Goal: Task Accomplishment & Management: Manage account settings

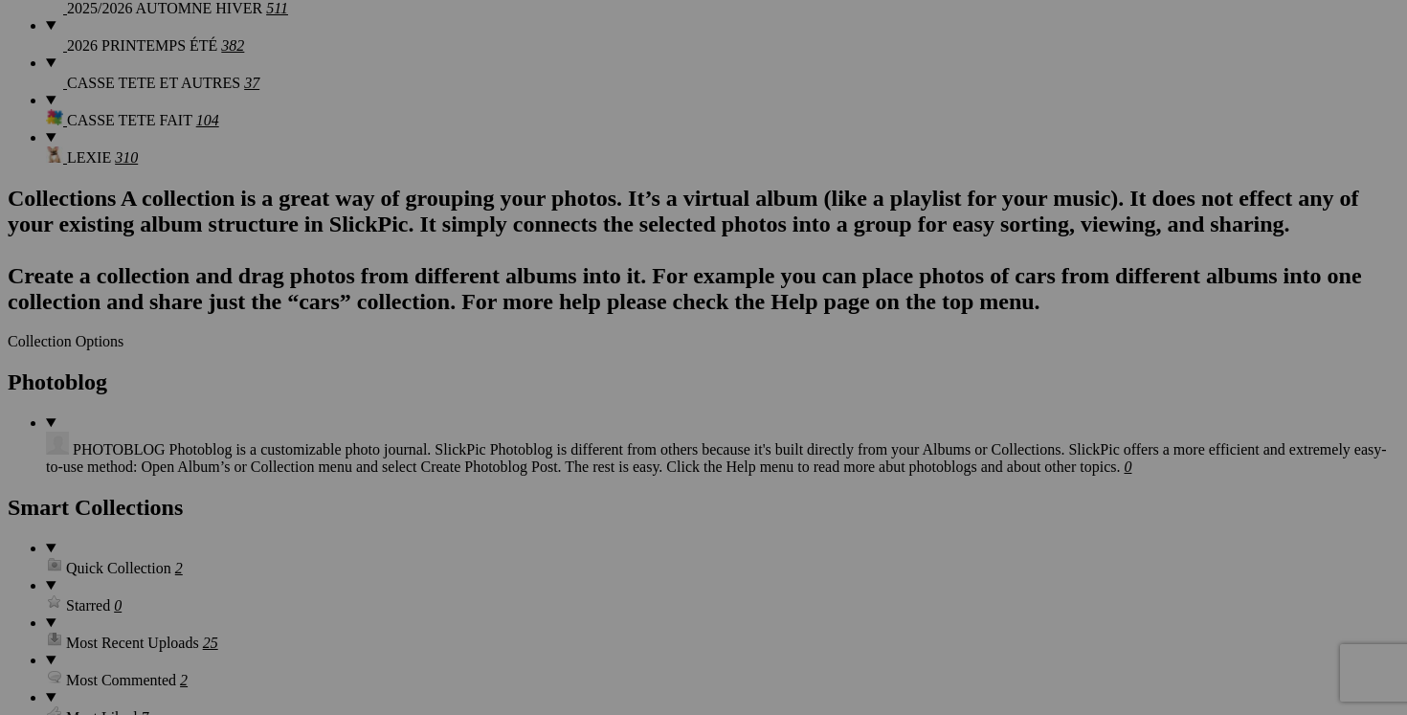
scroll to position [0, 67]
drag, startPoint x: 634, startPoint y: 417, endPoint x: 776, endPoint y: 416, distance: 141.7
drag, startPoint x: 291, startPoint y: 416, endPoint x: 449, endPoint y: 423, distance: 158.1
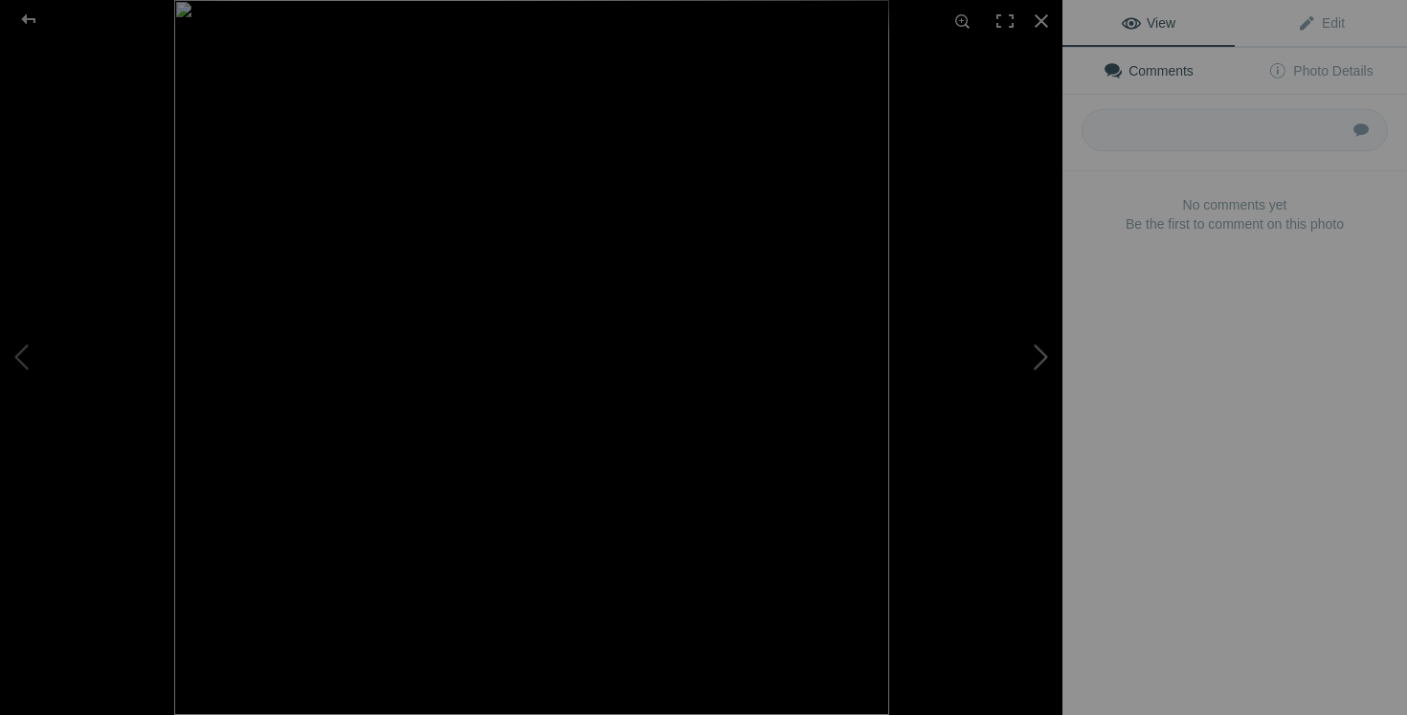
scroll to position [0, 0]
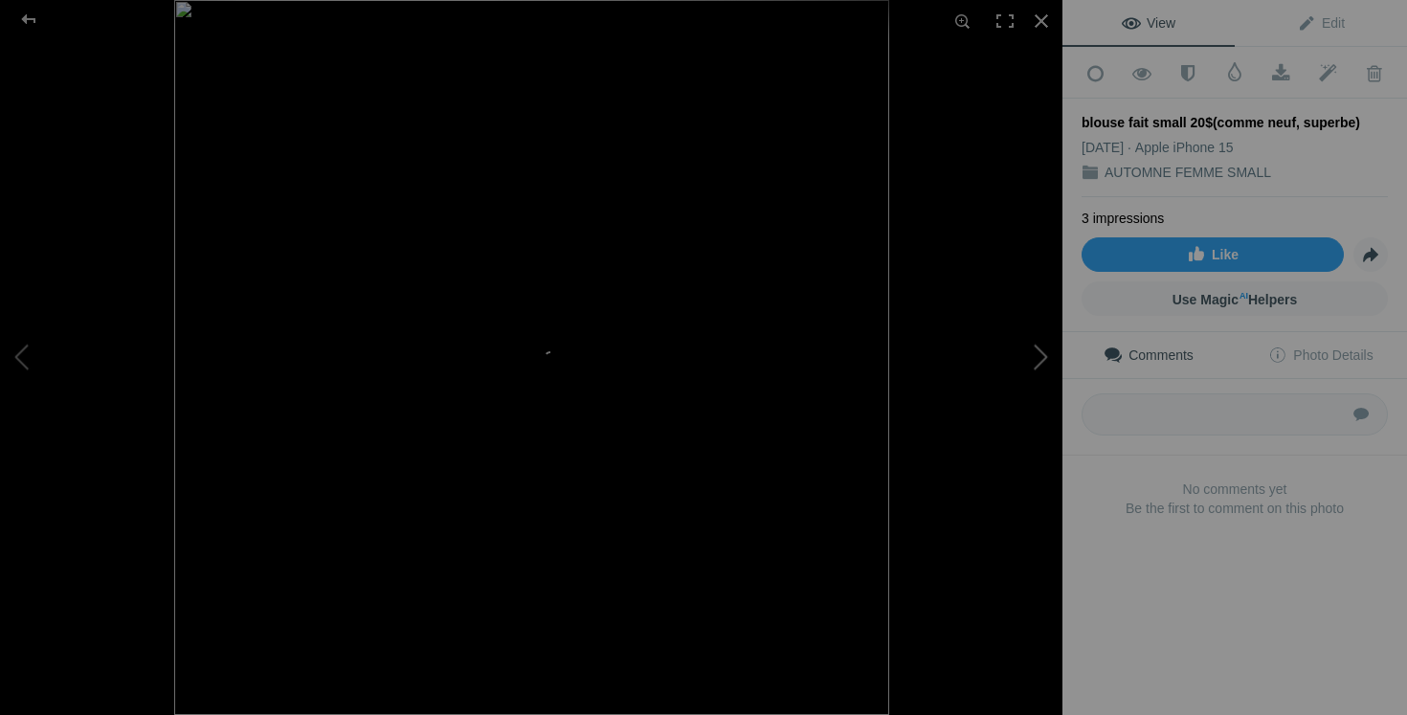
click at [1033, 347] on button at bounding box center [991, 358] width 144 height 258
click at [1048, 23] on div at bounding box center [1042, 21] width 42 height 42
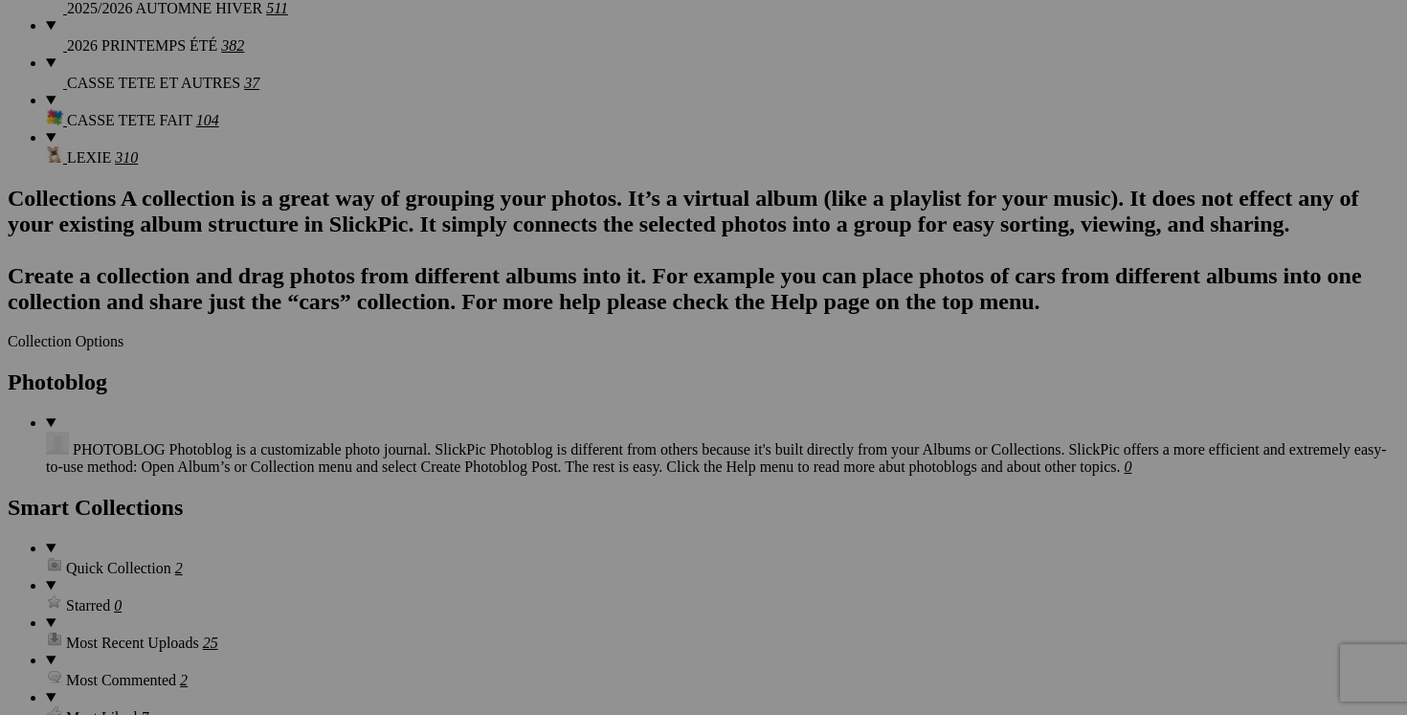
drag, startPoint x: 291, startPoint y: 416, endPoint x: 633, endPoint y: 1, distance: 538.1
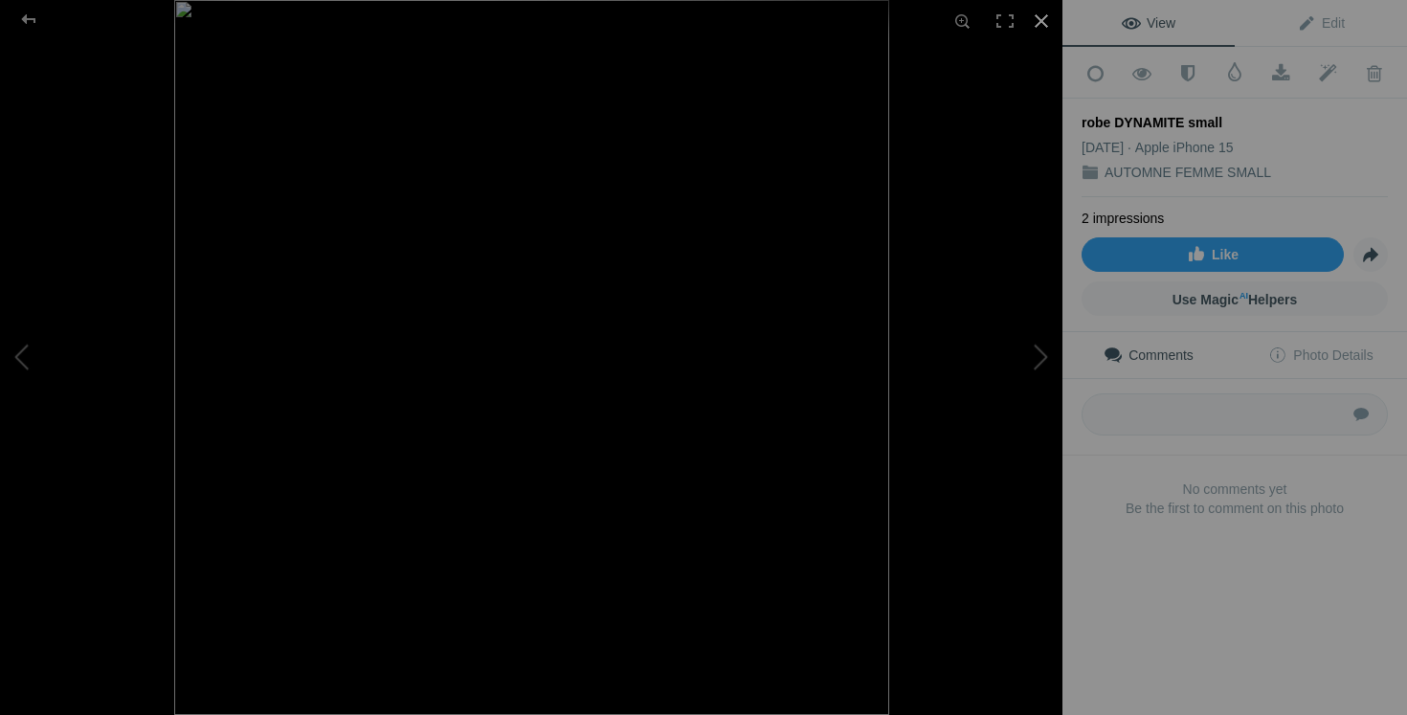
click at [1045, 18] on div at bounding box center [1042, 21] width 42 height 42
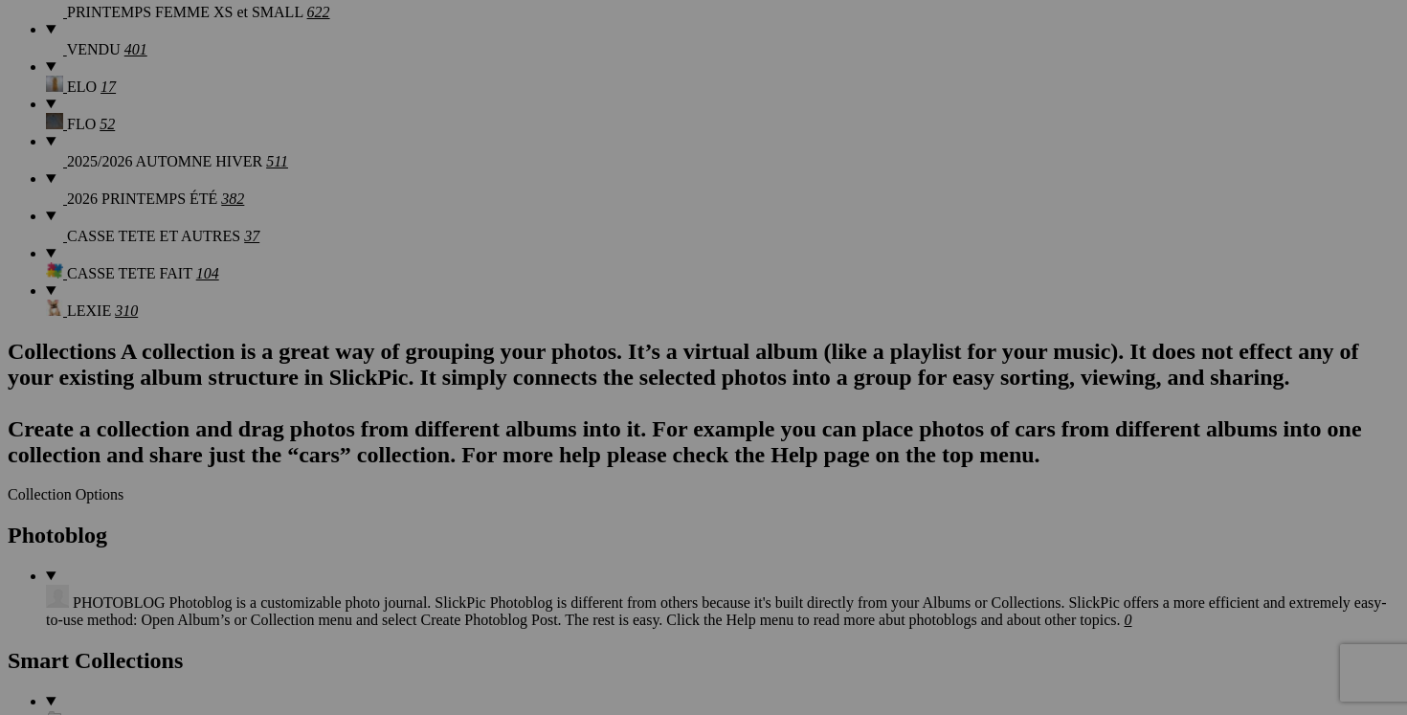
scroll to position [0, 79]
drag, startPoint x: 633, startPoint y: 322, endPoint x: 806, endPoint y: 326, distance: 173.3
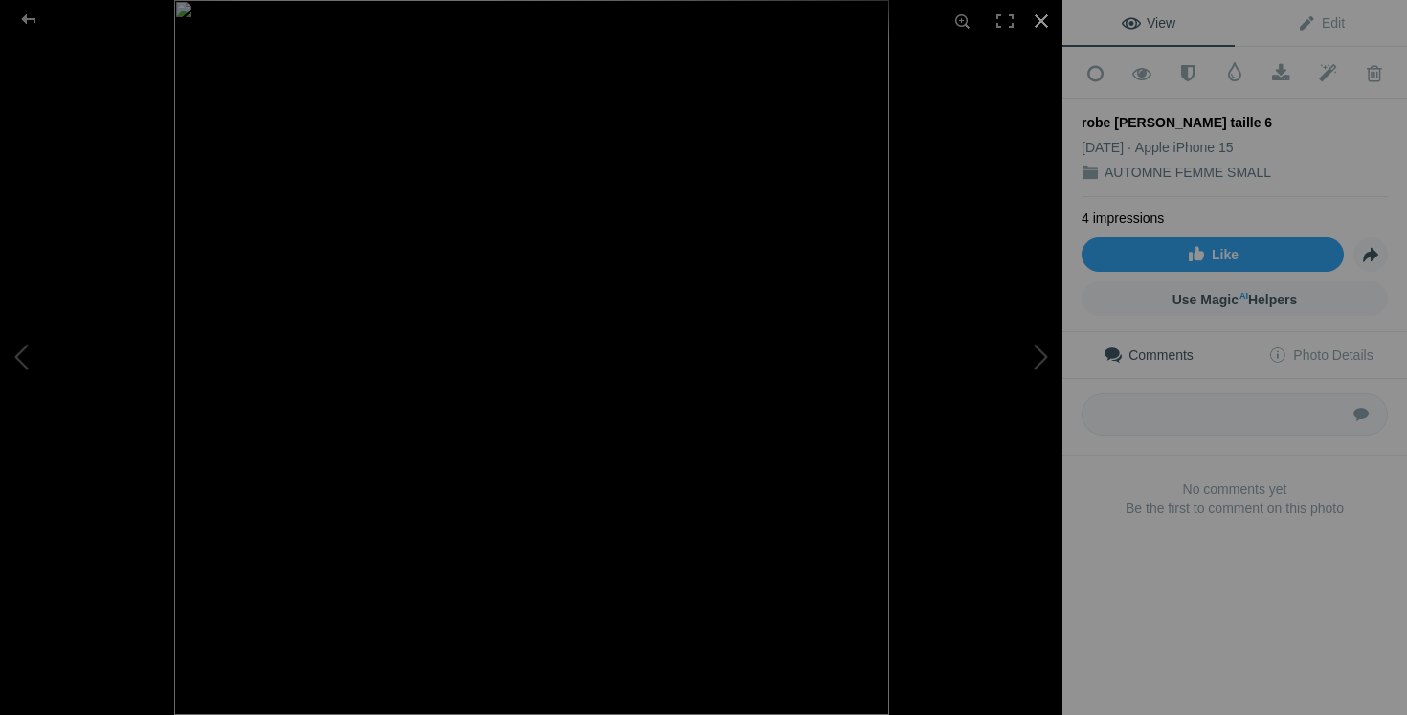
click at [1047, 17] on div at bounding box center [1042, 21] width 42 height 42
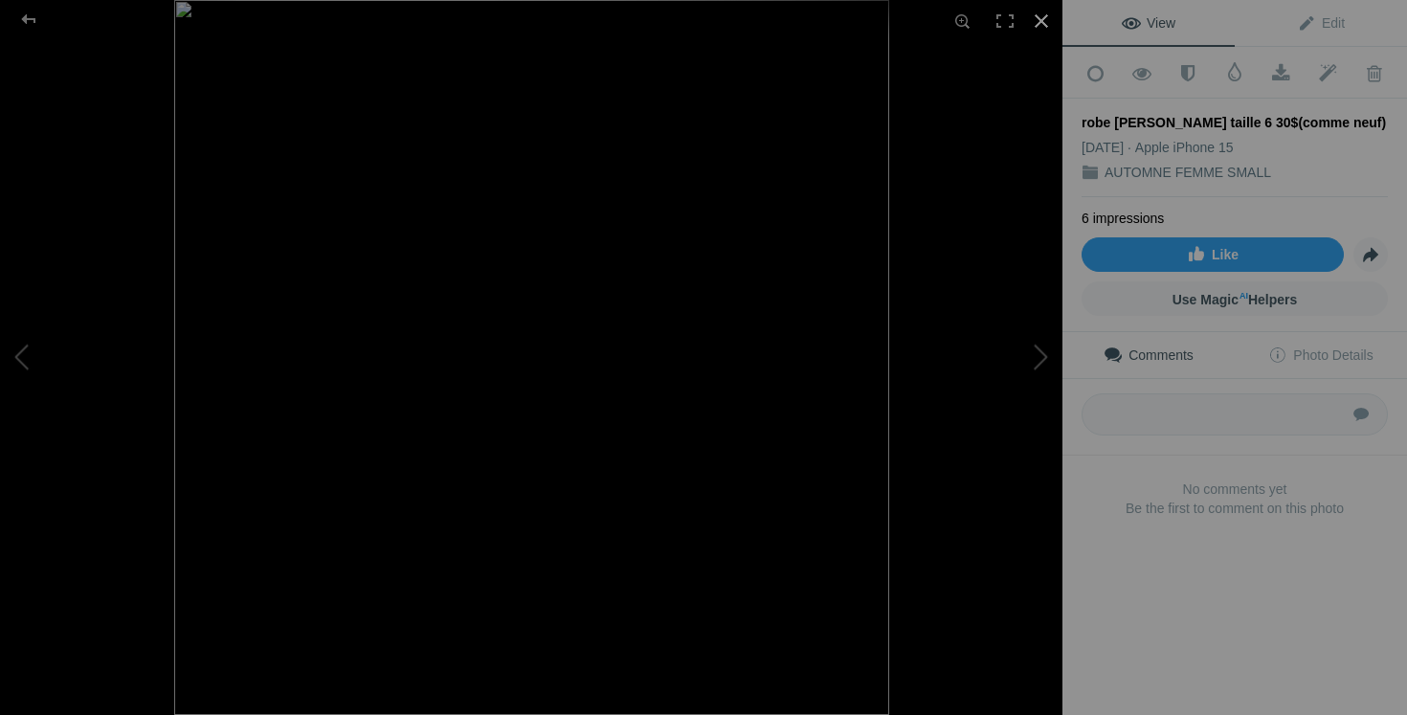
click at [1051, 17] on div at bounding box center [1042, 21] width 42 height 42
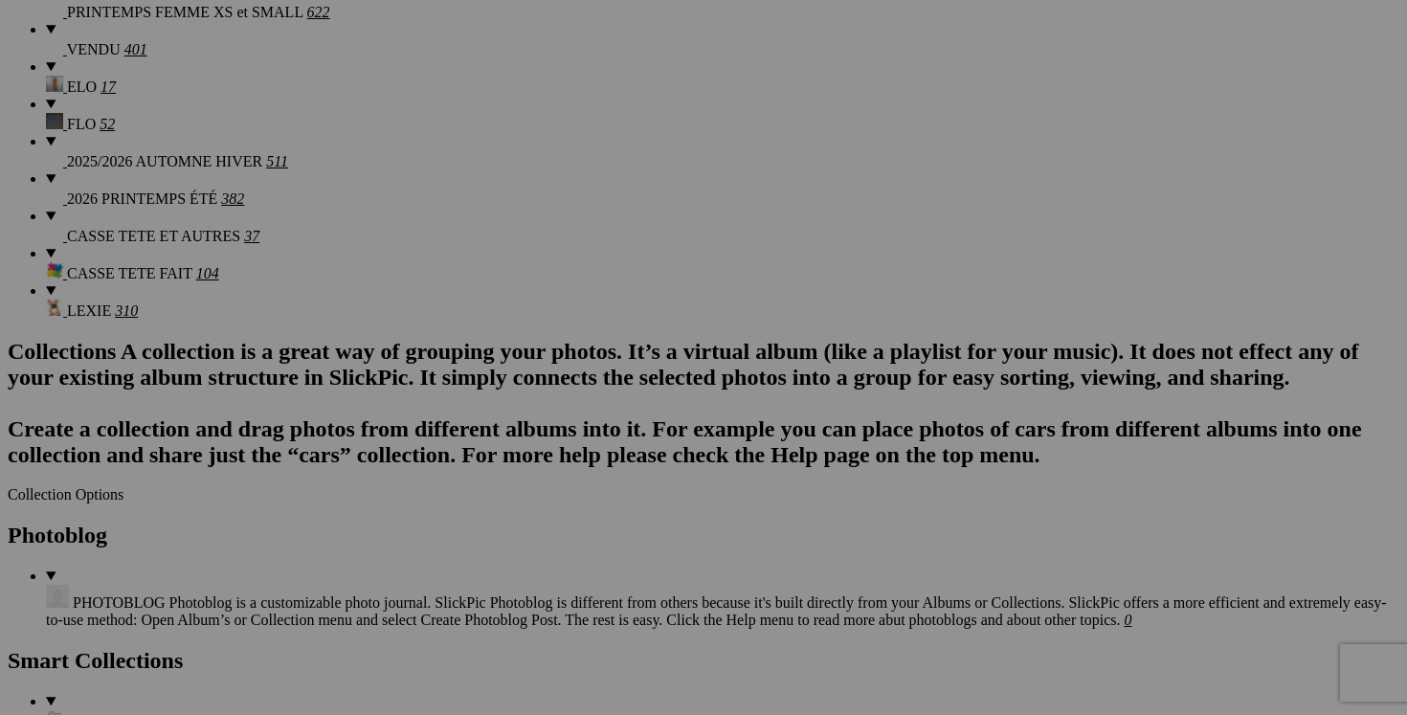
scroll to position [0, 105]
drag, startPoint x: 291, startPoint y: 324, endPoint x: 475, endPoint y: 318, distance: 183.9
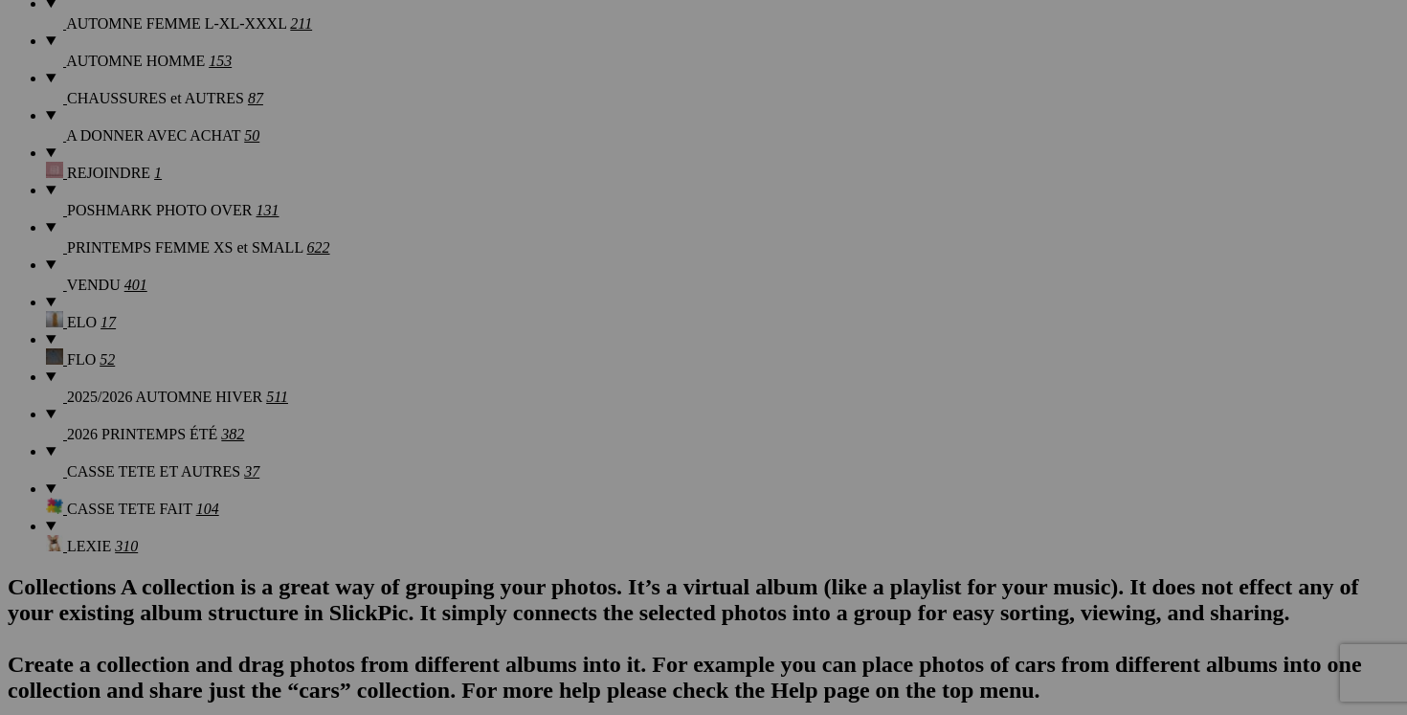
scroll to position [0, 115]
drag, startPoint x: 976, startPoint y: 315, endPoint x: 1127, endPoint y: 318, distance: 151.3
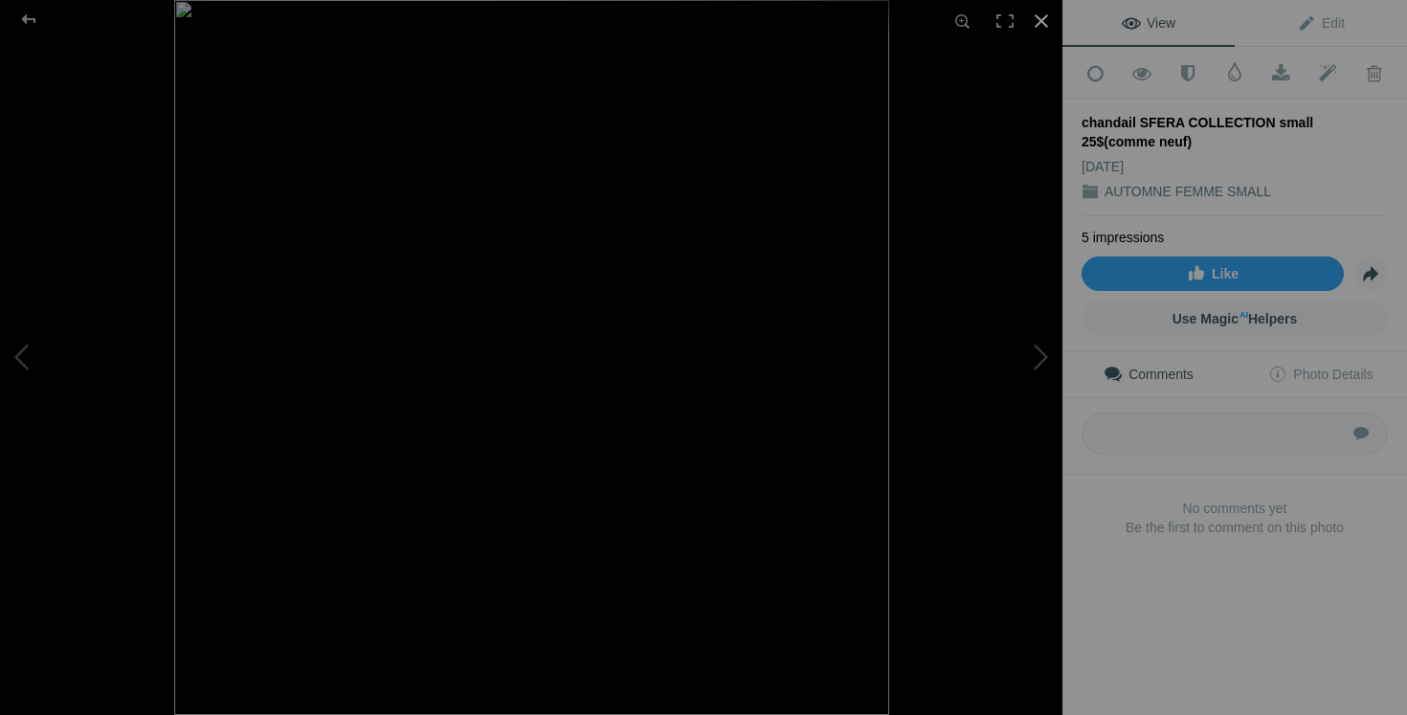
click at [1035, 21] on div at bounding box center [1042, 21] width 42 height 42
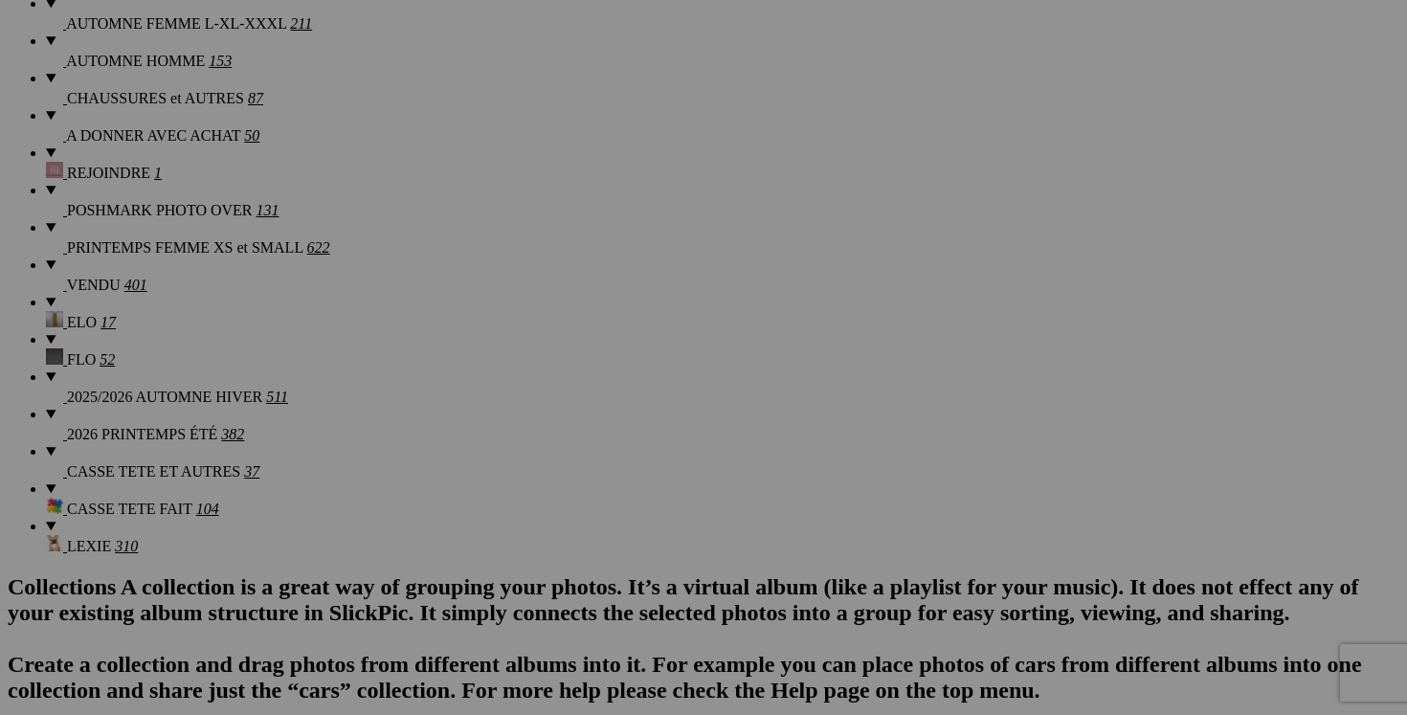
scroll to position [0, 292]
drag, startPoint x: 632, startPoint y: 313, endPoint x: 834, endPoint y: 324, distance: 202.3
